Goal: Task Accomplishment & Management: Use online tool/utility

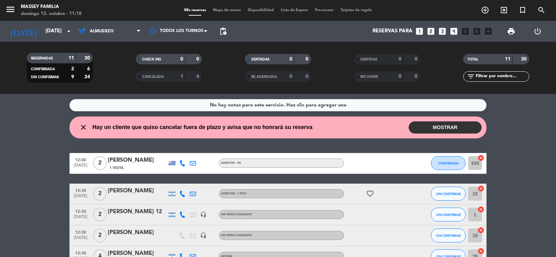
click at [445, 126] on button "MOSTRAR" at bounding box center [444, 127] width 73 height 12
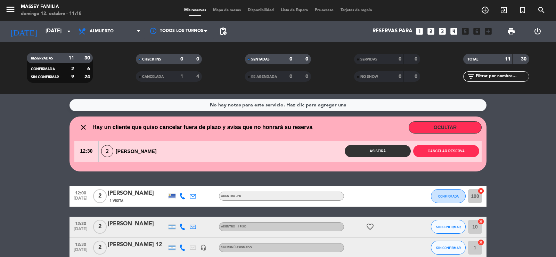
click at [445, 126] on button "OCULTAR" at bounding box center [444, 127] width 73 height 12
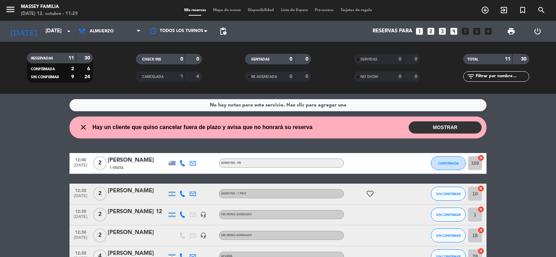
click at [222, 10] on span "Mapa de mesas" at bounding box center [226, 10] width 35 height 4
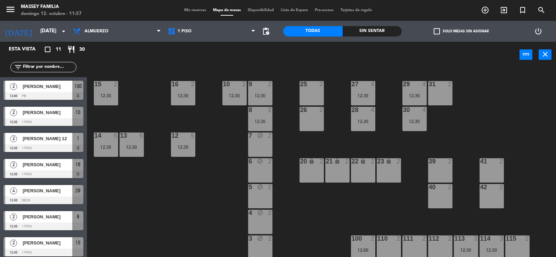
click at [316, 100] on div "25 2" at bounding box center [311, 93] width 24 height 24
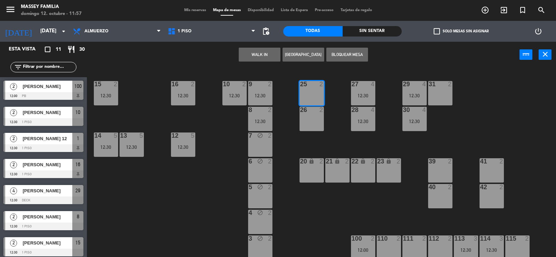
click at [315, 118] on div "26 2" at bounding box center [311, 119] width 24 height 24
click at [349, 55] on button "Bloquear Mesa" at bounding box center [347, 55] width 42 height 14
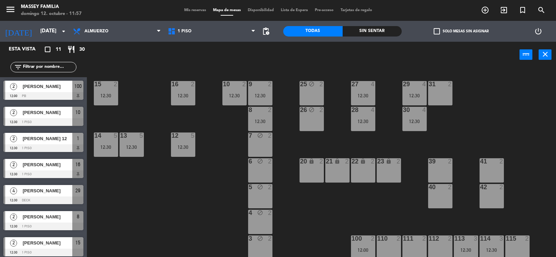
click at [443, 98] on div "31 2" at bounding box center [440, 93] width 24 height 24
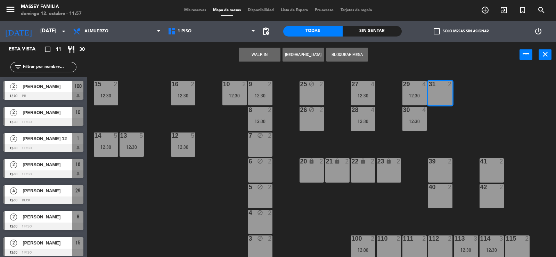
click at [347, 53] on button "Bloquear Mesa" at bounding box center [347, 55] width 42 height 14
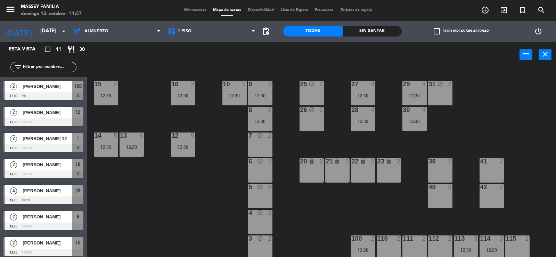
click at [435, 171] on div "39 2" at bounding box center [440, 170] width 24 height 24
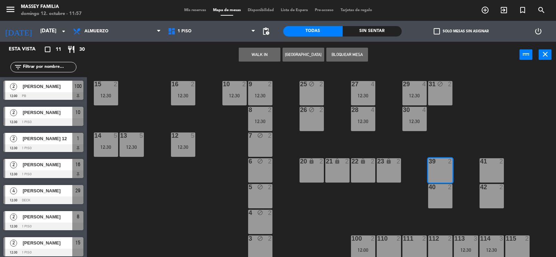
click at [436, 190] on div "40 2" at bounding box center [440, 187] width 24 height 7
click at [350, 56] on button "Bloquear Mesa" at bounding box center [347, 55] width 42 height 14
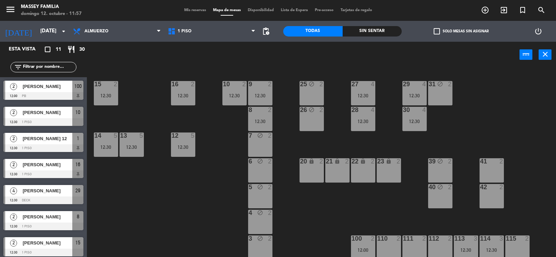
click at [490, 170] on div "41 2" at bounding box center [491, 170] width 24 height 24
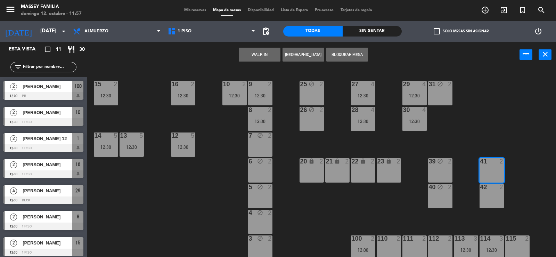
click at [490, 193] on div "42 2" at bounding box center [491, 196] width 24 height 24
click at [350, 56] on button "Bloquear Mesa" at bounding box center [347, 55] width 42 height 14
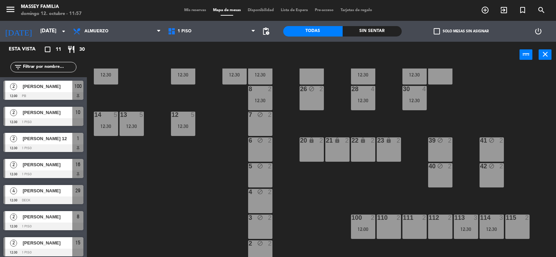
scroll to position [35, 0]
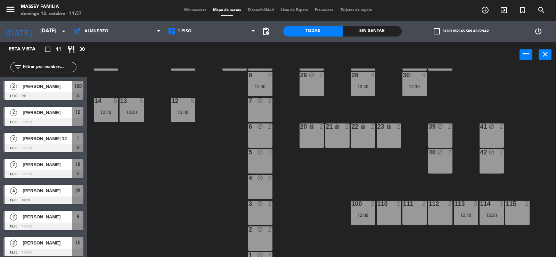
click at [394, 219] on div "110 2" at bounding box center [388, 212] width 24 height 24
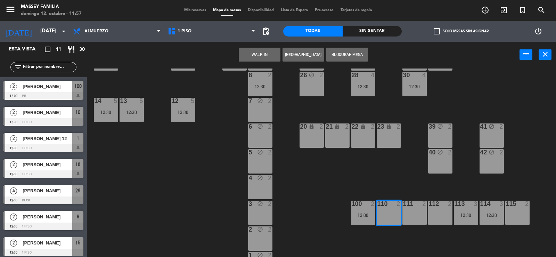
click at [416, 219] on div "111 2" at bounding box center [414, 212] width 24 height 24
click at [436, 218] on div "112 2" at bounding box center [440, 212] width 24 height 24
click at [350, 51] on button "Bloquear Mesa" at bounding box center [347, 55] width 42 height 14
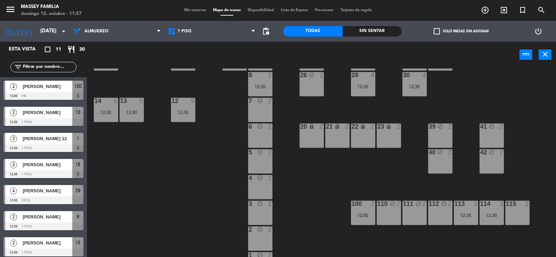
click at [527, 222] on div "115 2" at bounding box center [517, 212] width 24 height 24
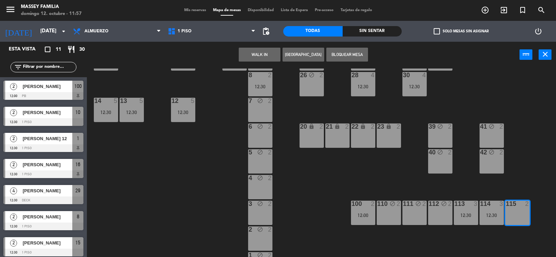
click at [334, 53] on button "Bloquear Mesa" at bounding box center [347, 55] width 42 height 14
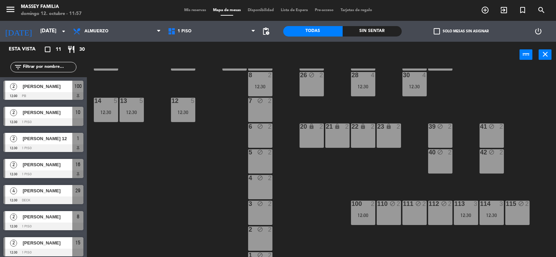
scroll to position [0, 0]
